Goal: Information Seeking & Learning: Learn about a topic

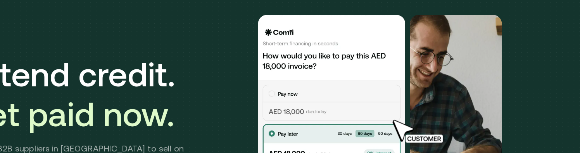
click at [439, 138] on img at bounding box center [446, 135] width 57 height 22
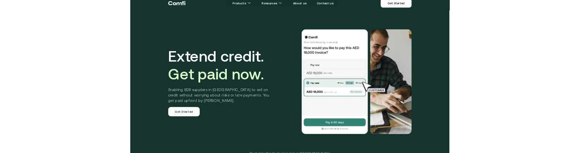
scroll to position [0, 0]
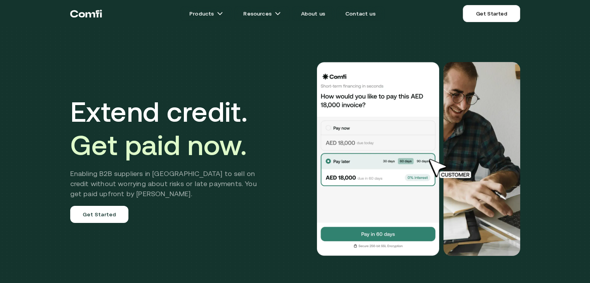
click at [301, 182] on div at bounding box center [399, 159] width 242 height 194
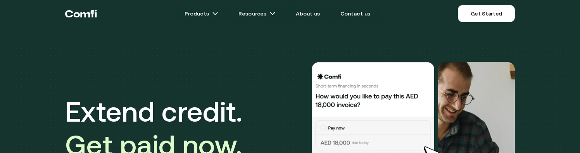
click at [430, 149] on img at bounding box center [446, 156] width 57 height 22
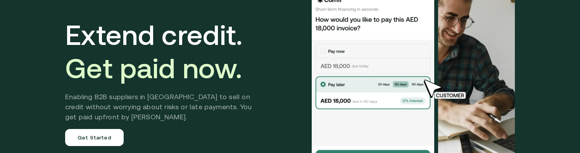
scroll to position [77, 0]
click at [440, 96] on img at bounding box center [446, 89] width 57 height 22
click at [435, 96] on img at bounding box center [446, 89] width 57 height 22
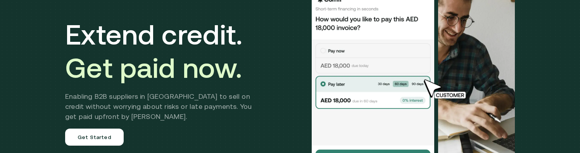
click at [435, 96] on img at bounding box center [446, 89] width 57 height 22
click at [434, 93] on img at bounding box center [446, 89] width 57 height 22
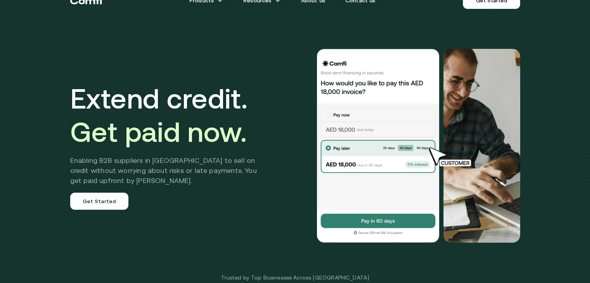
scroll to position [14, 0]
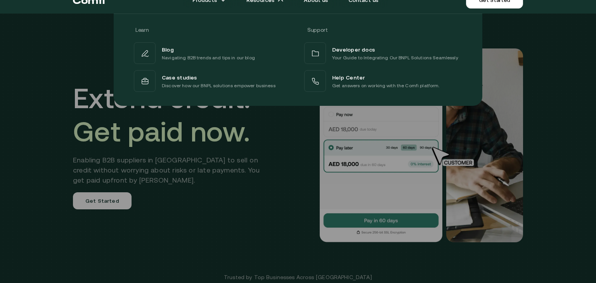
click at [468, 196] on div at bounding box center [298, 155] width 596 height 283
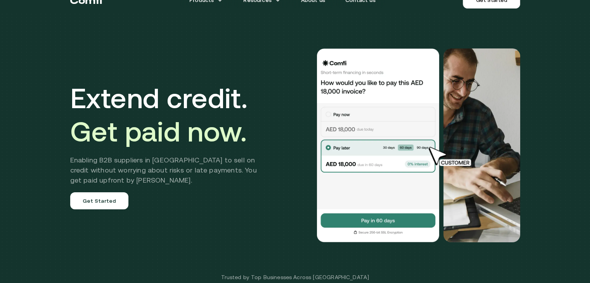
drag, startPoint x: 400, startPoint y: 204, endPoint x: 414, endPoint y: 226, distance: 26.9
click at [414, 226] on img at bounding box center [378, 145] width 124 height 194
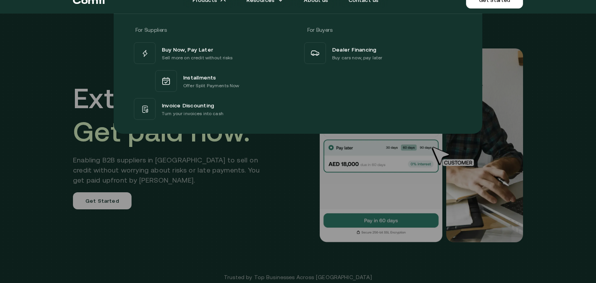
click at [521, 227] on div at bounding box center [298, 155] width 596 height 283
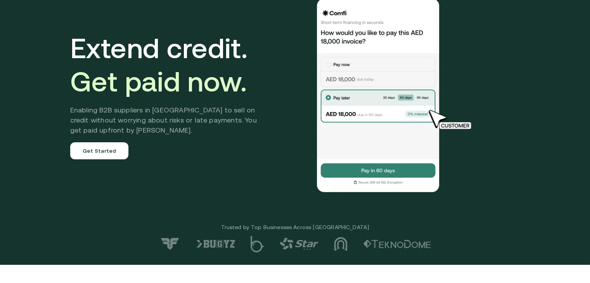
scroll to position [62, 0]
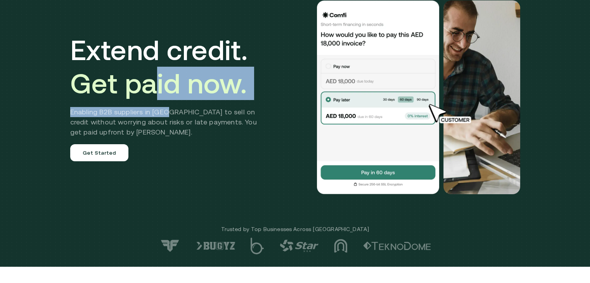
drag, startPoint x: 158, startPoint y: 93, endPoint x: 175, endPoint y: 107, distance: 21.2
click at [175, 107] on div "Extend credit. Get paid now. Enabling B2B suppliers in [GEOGRAPHIC_DATA] to sel…" at bounding box center [169, 97] width 198 height 128
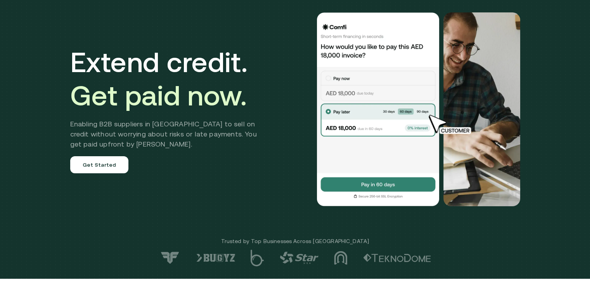
click at [200, 162] on div "Extend credit. Get paid now. Enabling B2B suppliers in [GEOGRAPHIC_DATA] to sel…" at bounding box center [169, 109] width 198 height 128
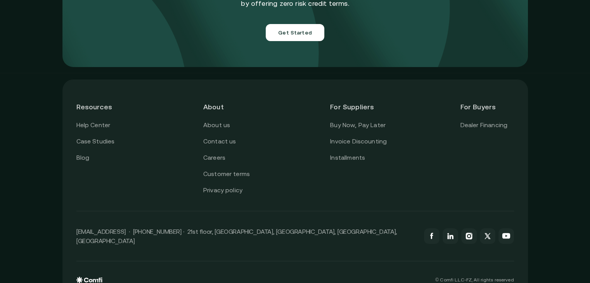
scroll to position [2785, 0]
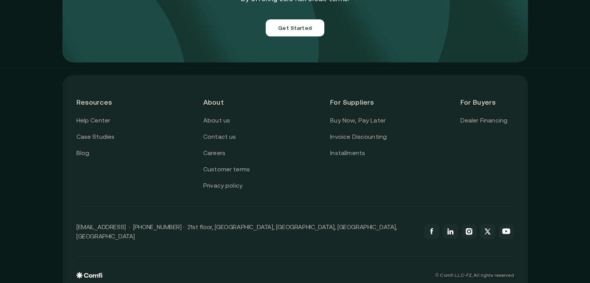
click at [250, 209] on div "[EMAIL_ADDRESS] · [PHONE_NUMBER] · 21st floor, [GEOGRAPHIC_DATA], [GEOGRAPHIC_D…" at bounding box center [295, 232] width 438 height 50
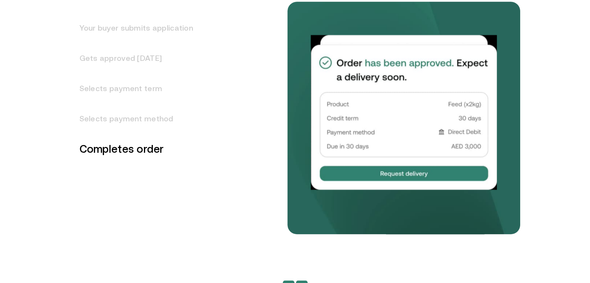
scroll to position [1044, 0]
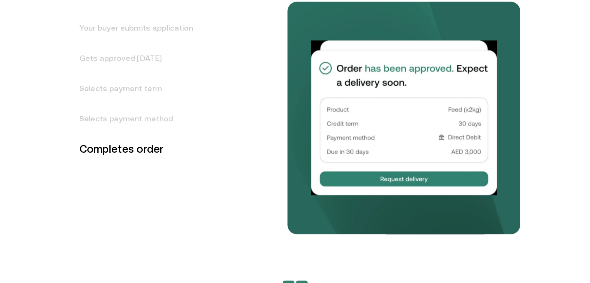
click at [177, 30] on h3 "Your buyer submits application" at bounding box center [131, 28] width 123 height 30
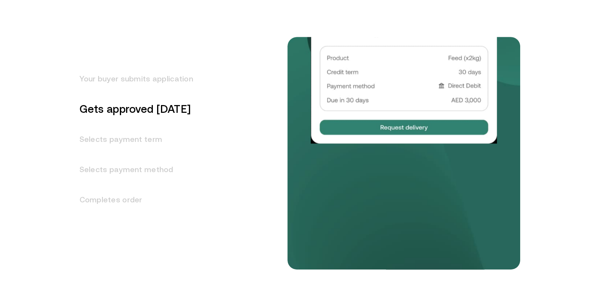
scroll to position [931, 0]
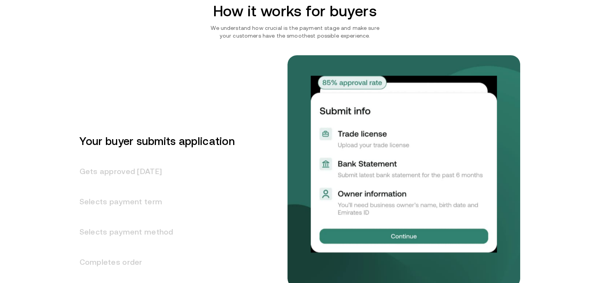
click at [126, 169] on h3 "Gets approved [DATE]" at bounding box center [152, 171] width 164 height 30
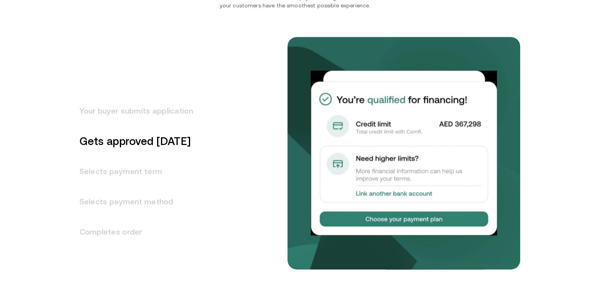
click at [123, 171] on h3 "Selects payment term" at bounding box center [131, 171] width 123 height 30
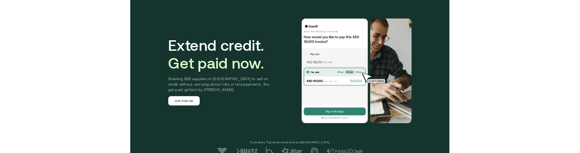
scroll to position [28, 0]
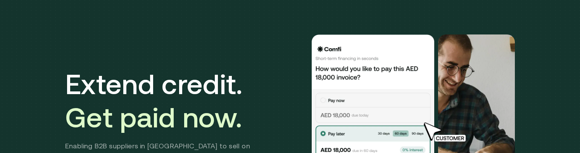
click at [225, 122] on span "Get paid now." at bounding box center [153, 118] width 177 height 32
